Goal: Information Seeking & Learning: Check status

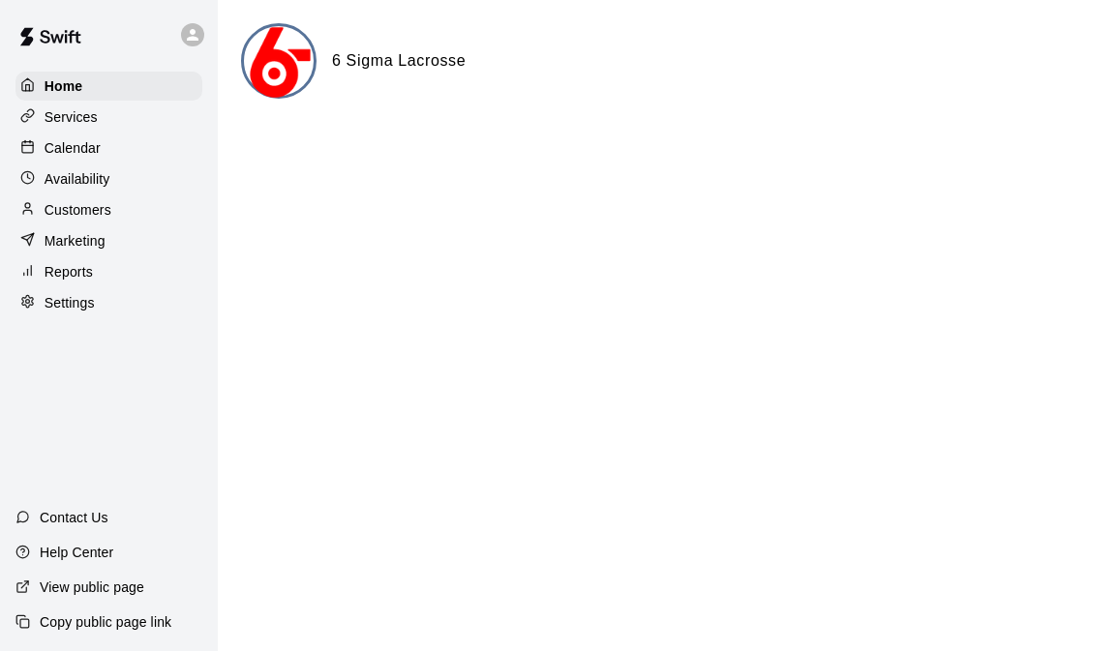
click at [90, 145] on p "Calendar" at bounding box center [73, 147] width 56 height 19
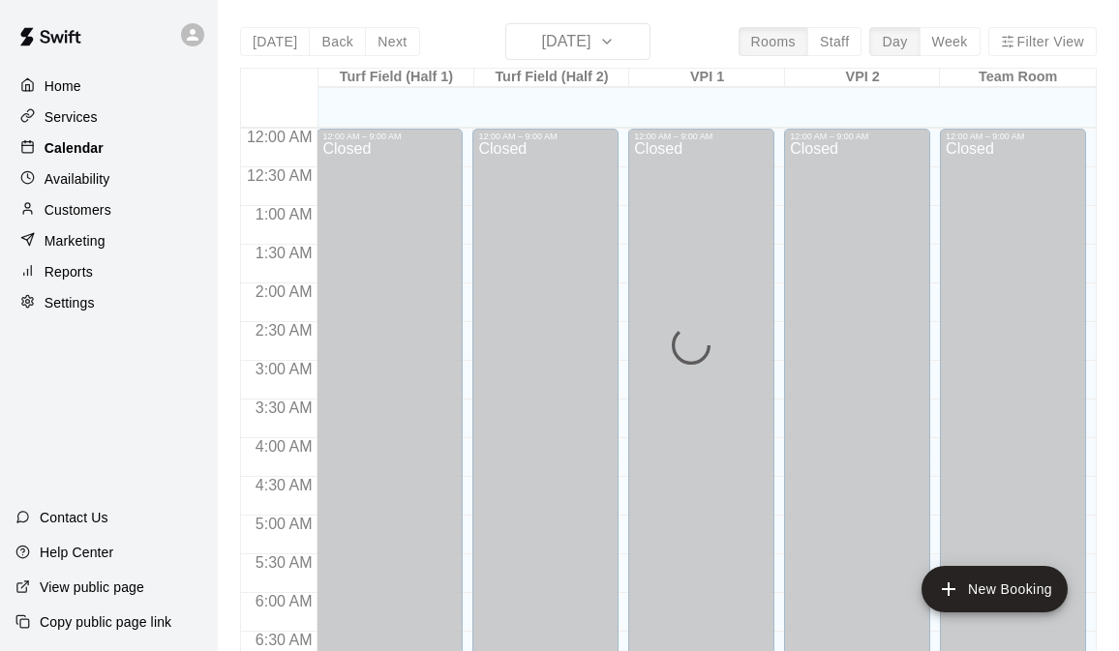
scroll to position [922, 0]
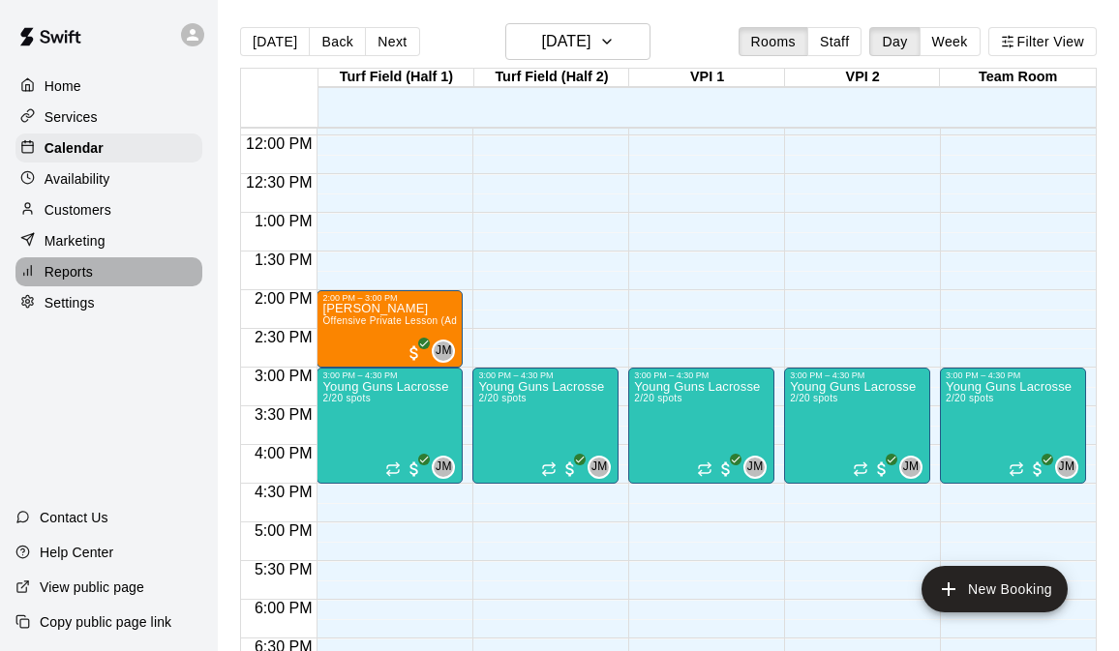
click at [79, 270] on p "Reports" at bounding box center [69, 271] width 48 height 19
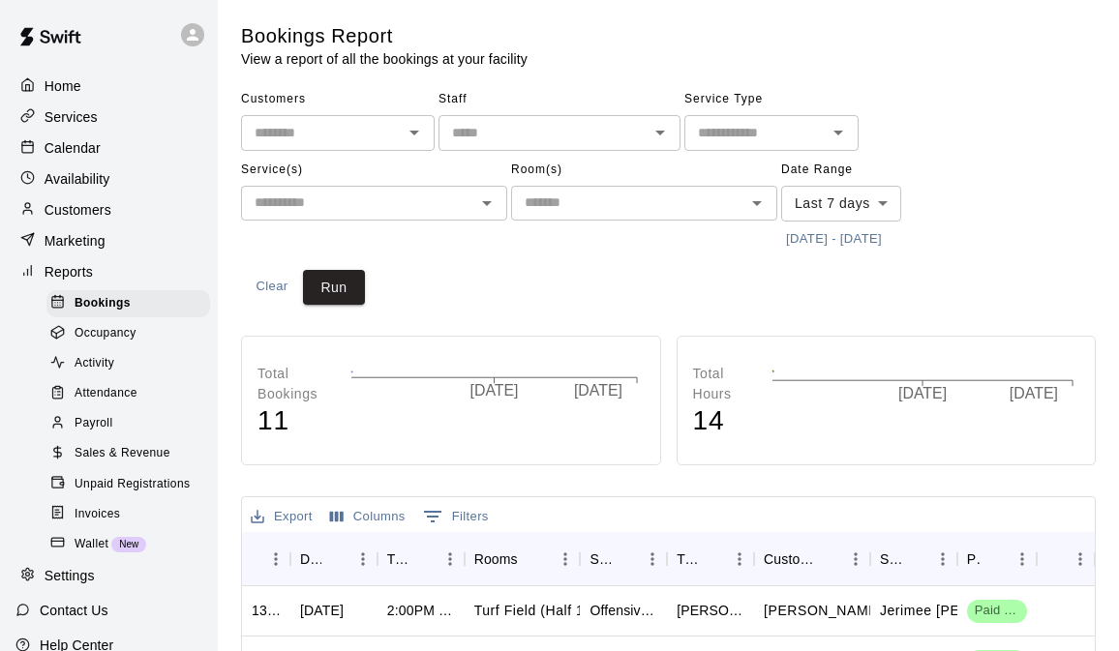
click at [107, 449] on span "Sales & Revenue" at bounding box center [123, 453] width 96 height 19
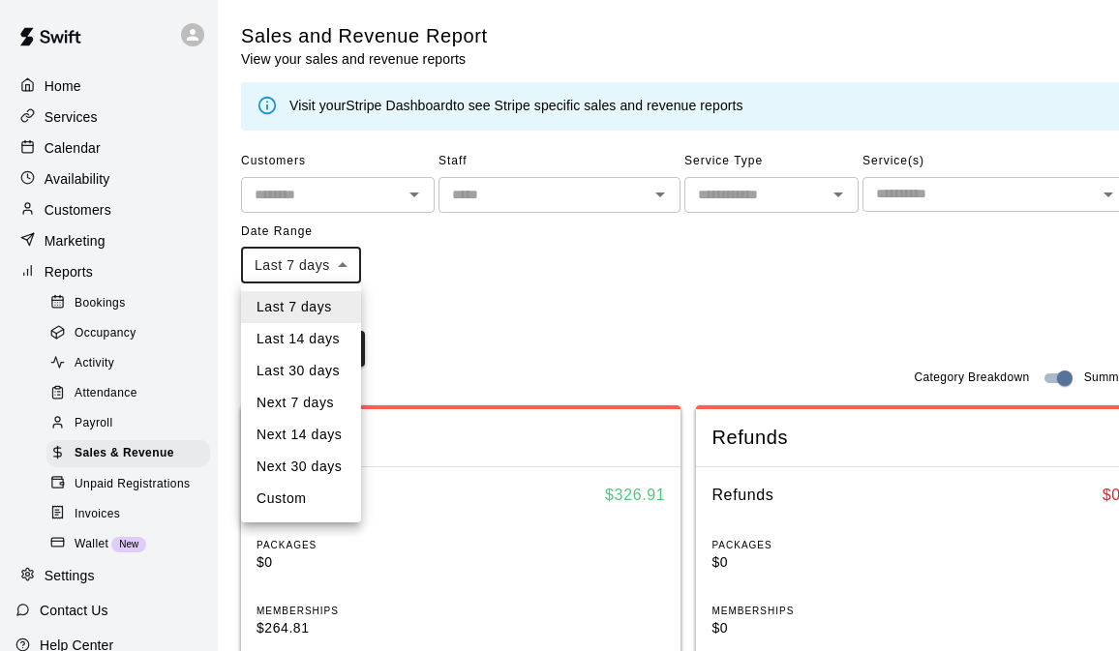
drag, startPoint x: 319, startPoint y: 276, endPoint x: 420, endPoint y: 282, distance: 100.8
click at [289, 491] on li "Custom" at bounding box center [301, 499] width 120 height 32
type input "******"
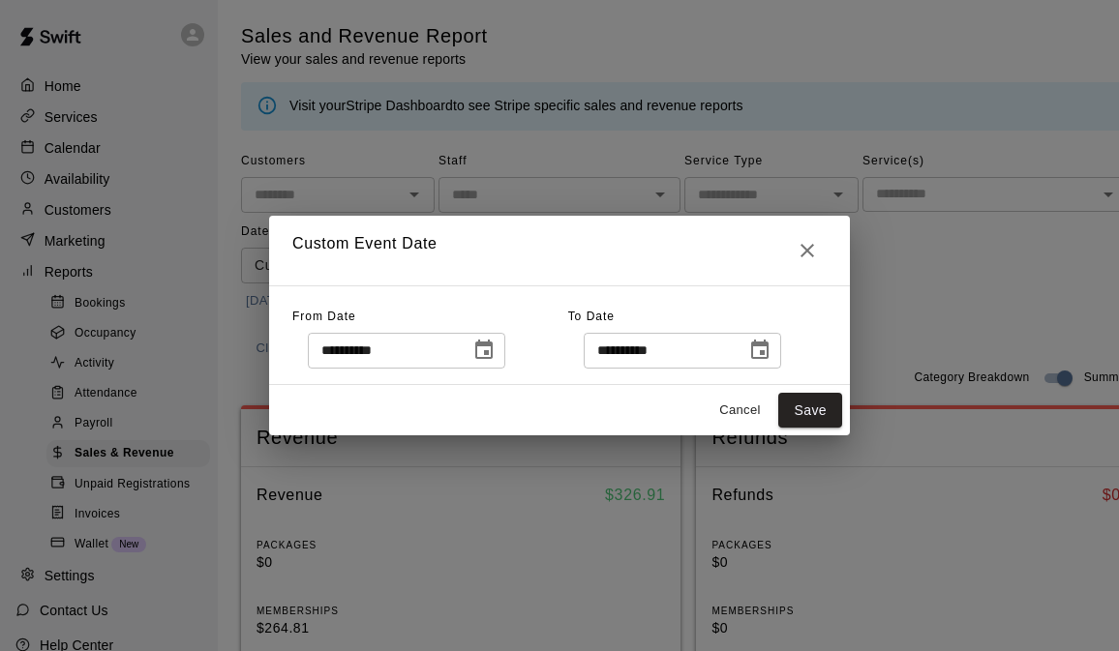
click at [496, 346] on icon "Choose date, selected date is Aug 14, 2025" at bounding box center [483, 350] width 23 height 23
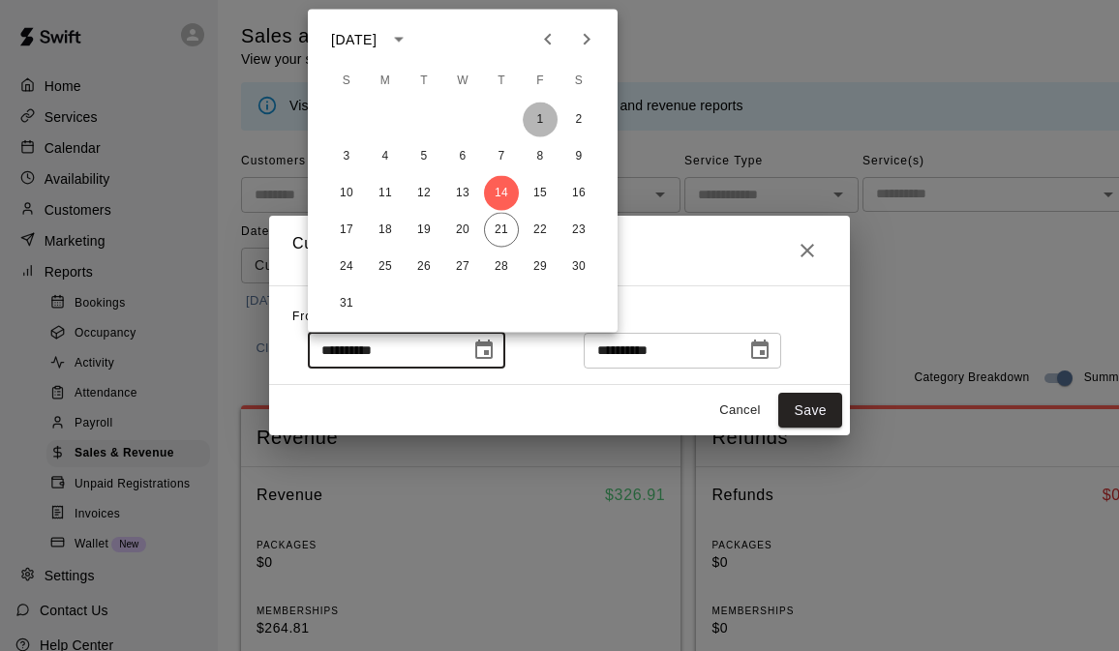
click at [550, 113] on button "1" at bounding box center [540, 120] width 35 height 35
type input "**********"
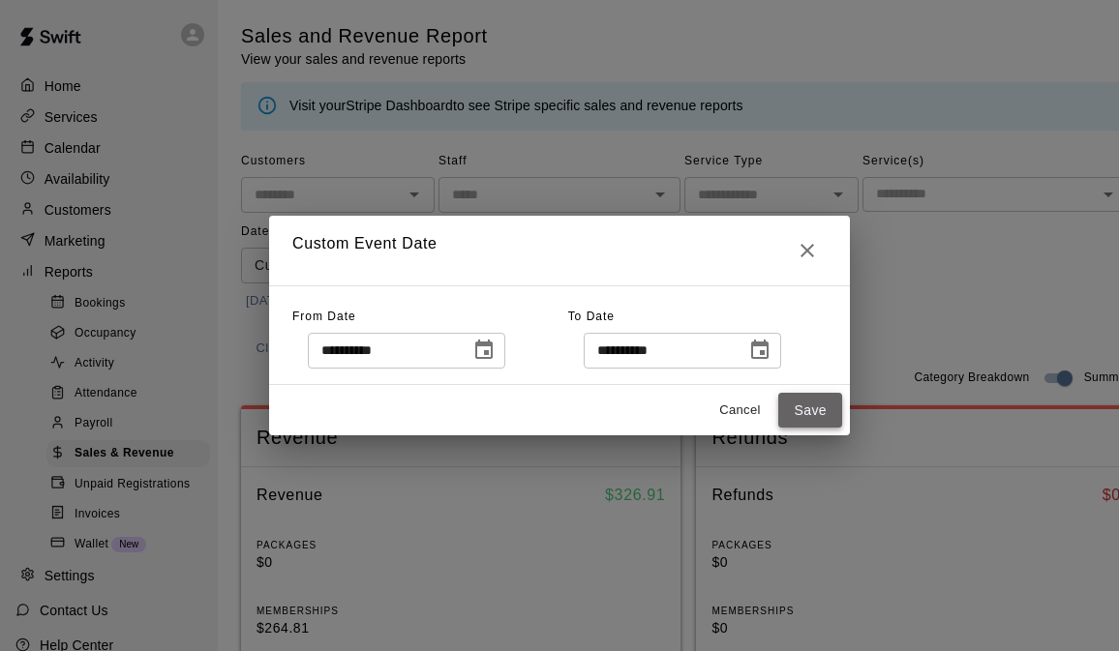
click at [829, 401] on button "Save" at bounding box center [810, 411] width 64 height 36
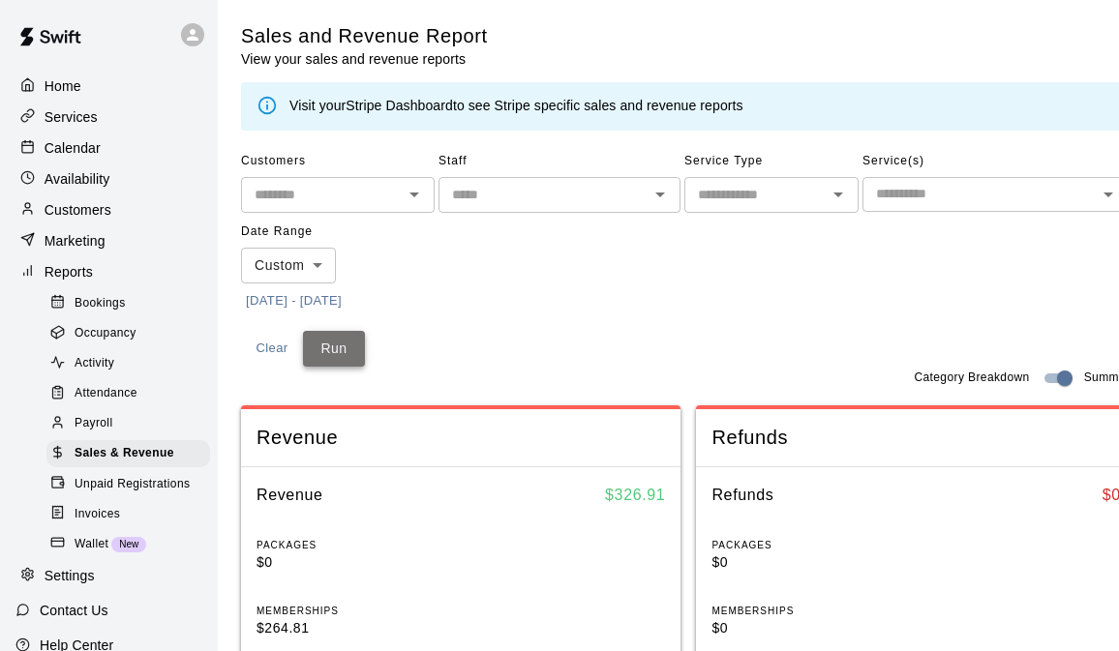
click at [322, 342] on button "Run" at bounding box center [334, 349] width 62 height 36
